Goal: Transaction & Acquisition: Book appointment/travel/reservation

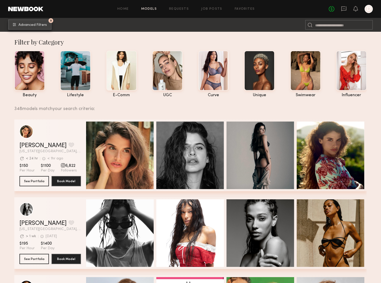
click at [40, 22] on button "5 Advanced Filters" at bounding box center [29, 24] width 43 height 10
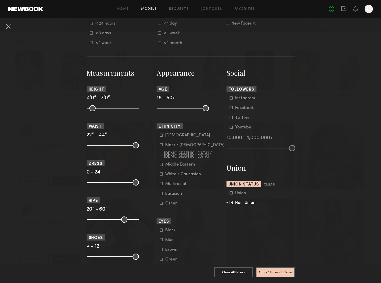
scroll to position [180, 0]
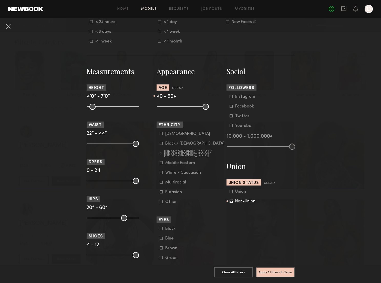
type input "**"
drag, startPoint x: 162, startPoint y: 107, endPoint x: 191, endPoint y: 108, distance: 29.2
click at [191, 108] on input "range" at bounding box center [183, 107] width 52 height 6
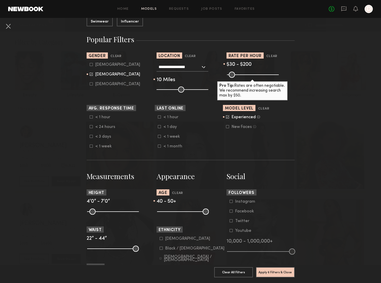
scroll to position [71, 0]
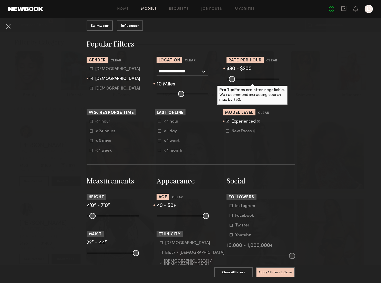
click at [91, 69] on icon at bounding box center [91, 68] width 3 height 3
type input "**"
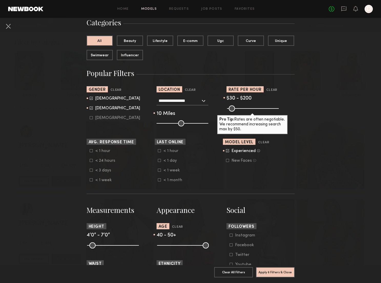
scroll to position [0, 0]
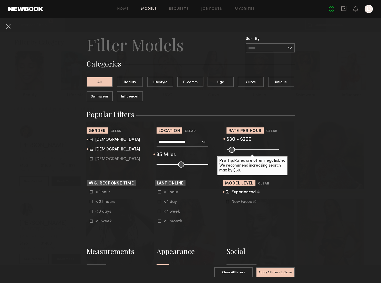
drag, startPoint x: 164, startPoint y: 164, endPoint x: 173, endPoint y: 164, distance: 8.5
type input "**"
click at [173, 164] on input "range" at bounding box center [182, 165] width 52 height 6
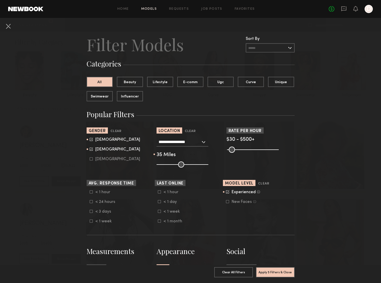
drag, startPoint x: 246, startPoint y: 149, endPoint x: 317, endPoint y: 149, distance: 70.4
type input "***"
click at [279, 149] on input "range" at bounding box center [253, 150] width 52 height 6
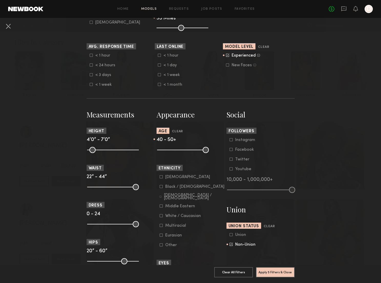
scroll to position [137, 0]
click at [227, 66] on icon at bounding box center [227, 64] width 3 height 3
click at [227, 64] on icon at bounding box center [227, 64] width 3 height 3
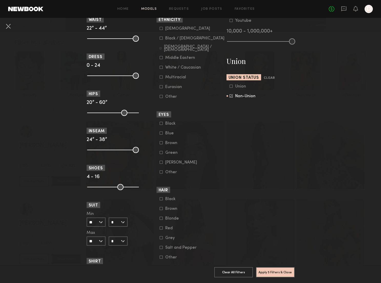
scroll to position [395, 0]
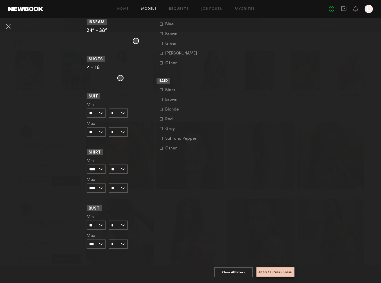
click at [280, 271] on button "Apply 5 Filters & Close" at bounding box center [275, 272] width 39 height 10
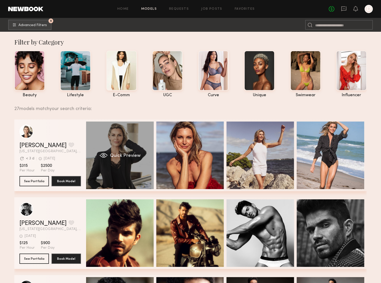
click at [114, 153] on div "Quick Preview" at bounding box center [120, 156] width 68 height 68
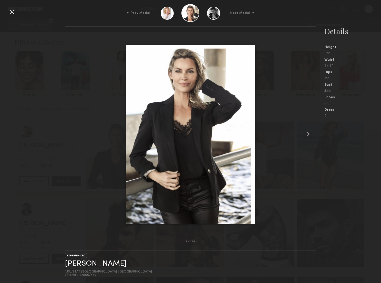
click at [308, 135] on common-icon at bounding box center [308, 134] width 8 height 8
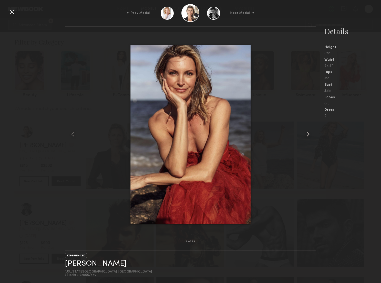
click at [308, 135] on common-icon at bounding box center [308, 134] width 8 height 8
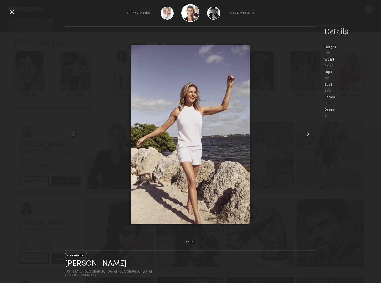
click at [308, 135] on common-icon at bounding box center [308, 134] width 8 height 8
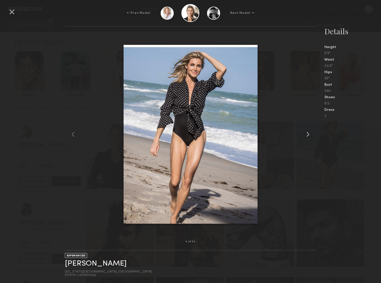
click at [308, 135] on common-icon at bounding box center [308, 134] width 8 height 8
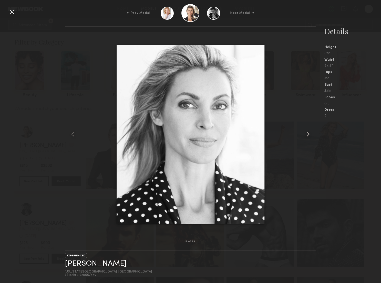
click at [308, 135] on common-icon at bounding box center [308, 134] width 8 height 8
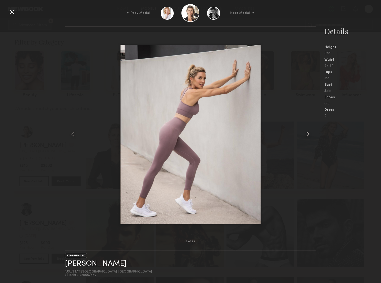
click at [308, 135] on common-icon at bounding box center [308, 134] width 8 height 8
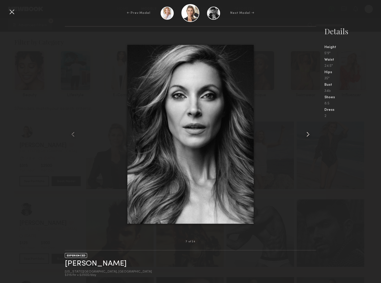
click at [308, 135] on common-icon at bounding box center [308, 134] width 8 height 8
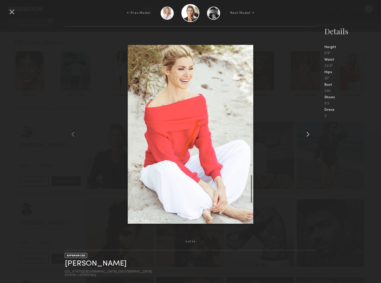
click at [308, 135] on common-icon at bounding box center [308, 134] width 8 height 8
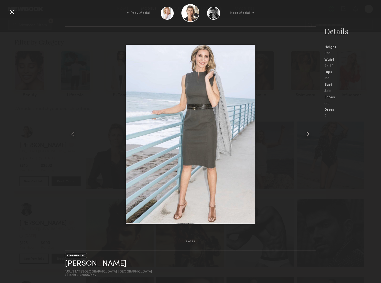
click at [308, 135] on common-icon at bounding box center [308, 134] width 8 height 8
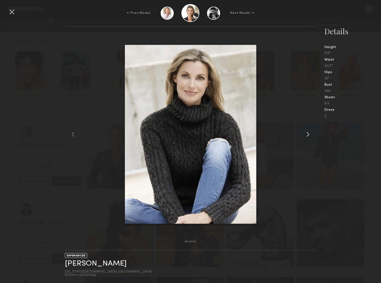
click at [308, 135] on common-icon at bounding box center [308, 134] width 8 height 8
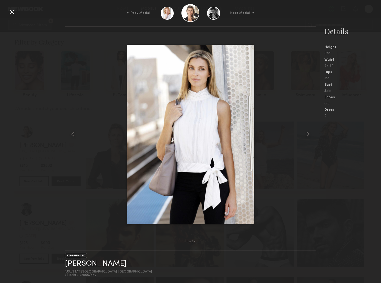
click at [12, 11] on div at bounding box center [12, 12] width 8 height 8
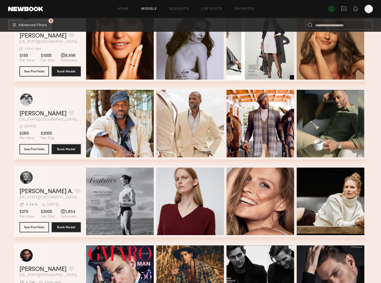
scroll to position [502, 0]
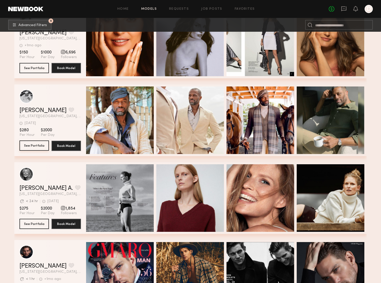
click at [36, 144] on button "See Portfolio" at bounding box center [33, 146] width 29 height 10
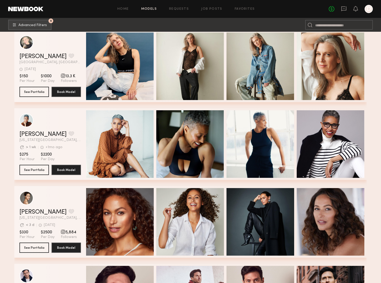
scroll to position [1258, 0]
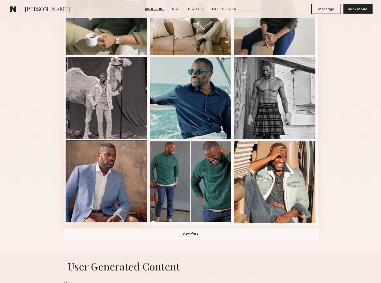
scroll to position [262, 0]
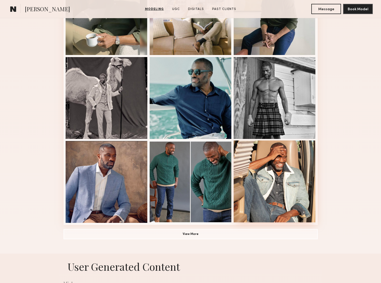
click at [260, 158] on div at bounding box center [275, 182] width 82 height 82
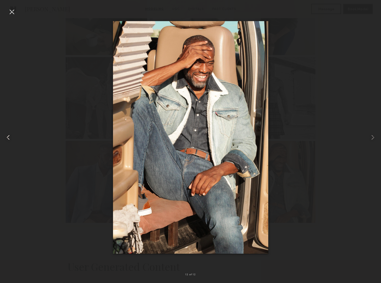
click at [11, 139] on common-icon at bounding box center [8, 137] width 8 height 8
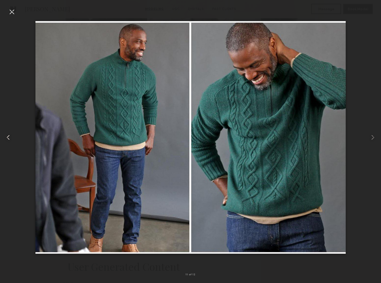
click at [10, 136] on common-icon at bounding box center [8, 137] width 8 height 8
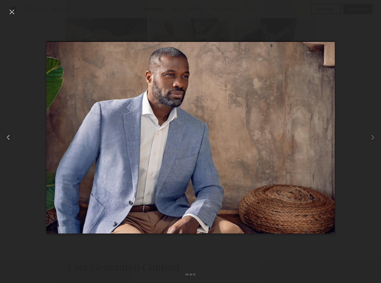
click at [10, 136] on common-icon at bounding box center [8, 137] width 8 height 8
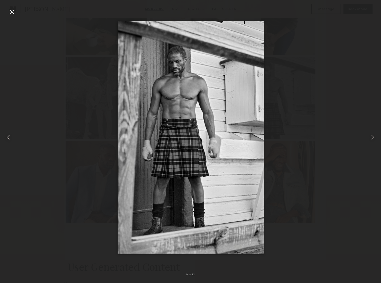
click at [10, 136] on common-icon at bounding box center [8, 137] width 8 height 8
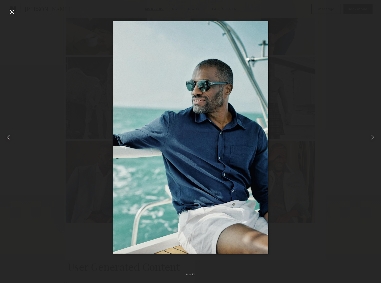
click at [10, 136] on common-icon at bounding box center [8, 137] width 8 height 8
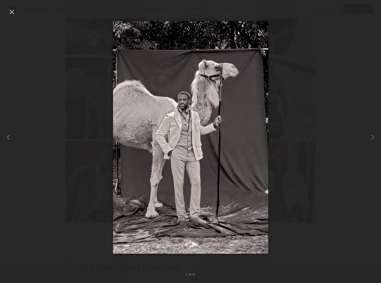
click at [13, 8] on div at bounding box center [12, 12] width 8 height 8
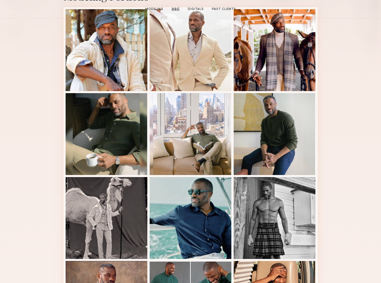
scroll to position [0, 0]
